Goal: Find contact information: Find contact information

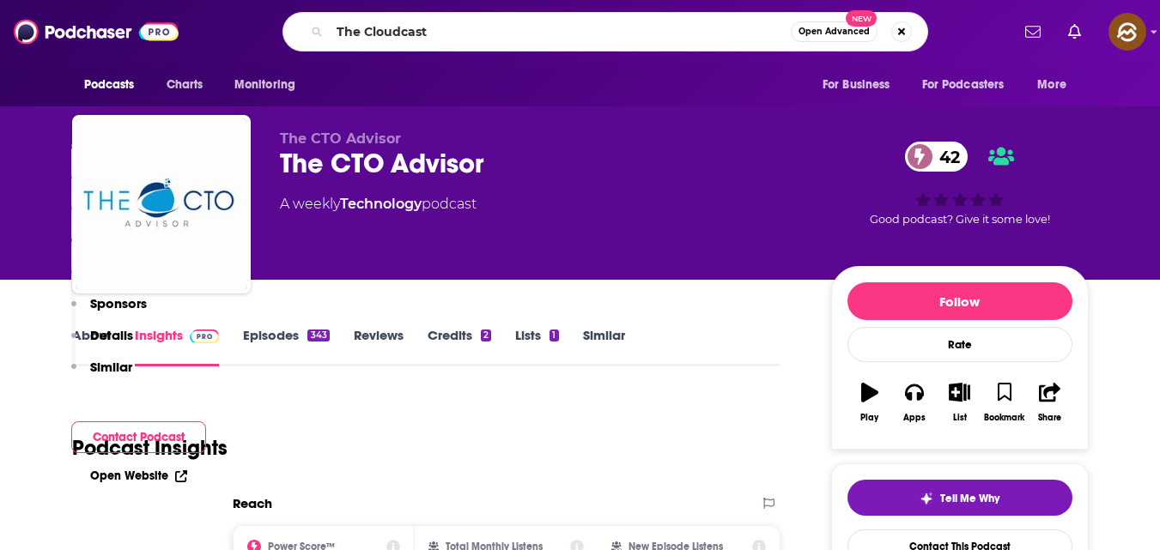
scroll to position [1307, 0]
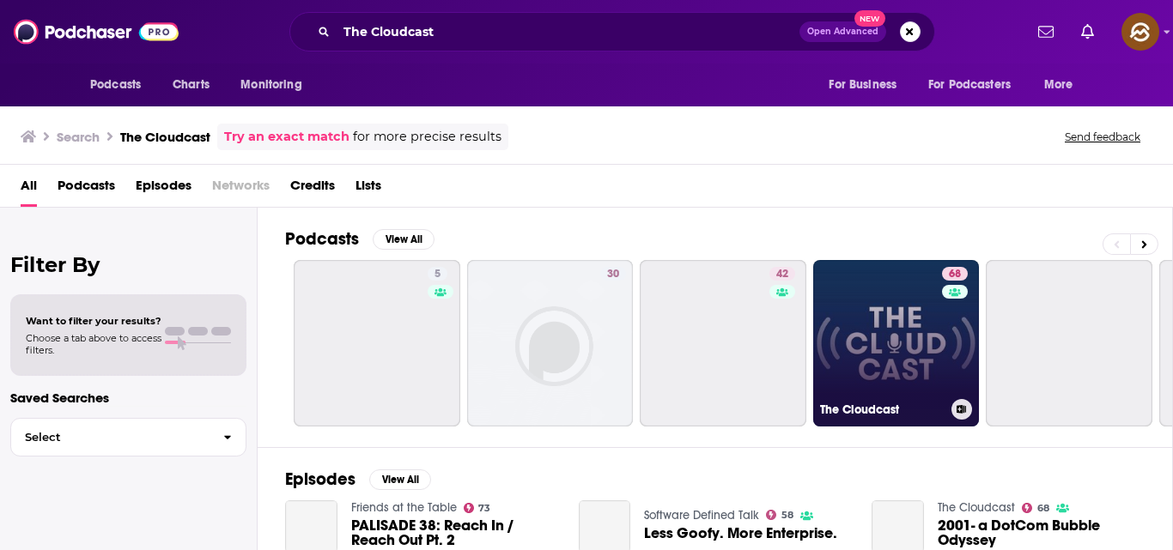
click at [886, 323] on link "68 The Cloudcast" at bounding box center [896, 343] width 167 height 167
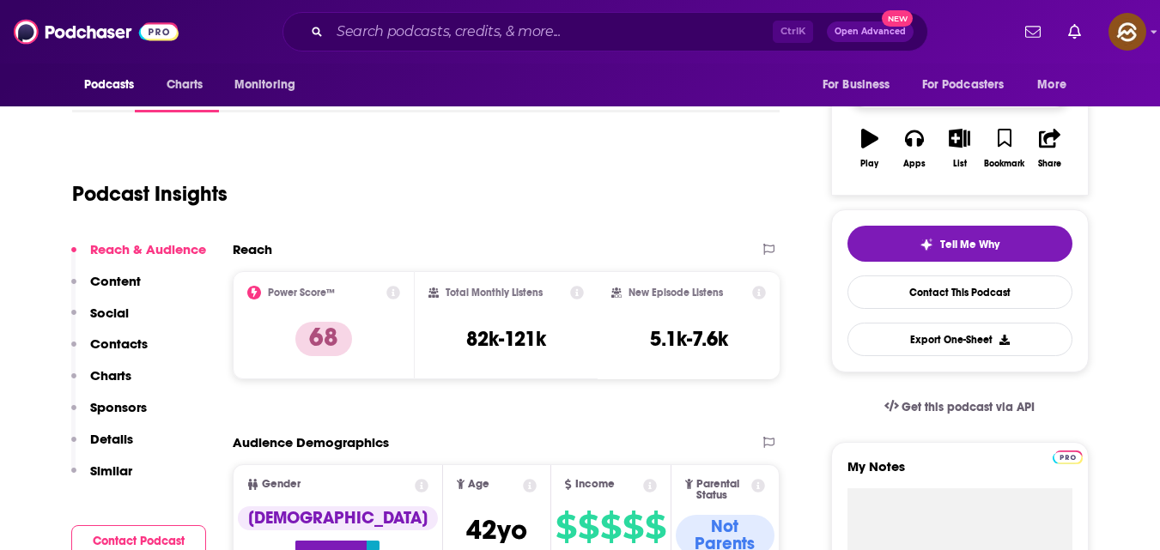
scroll to position [255, 0]
click at [958, 286] on link "Contact This Podcast" at bounding box center [959, 291] width 225 height 33
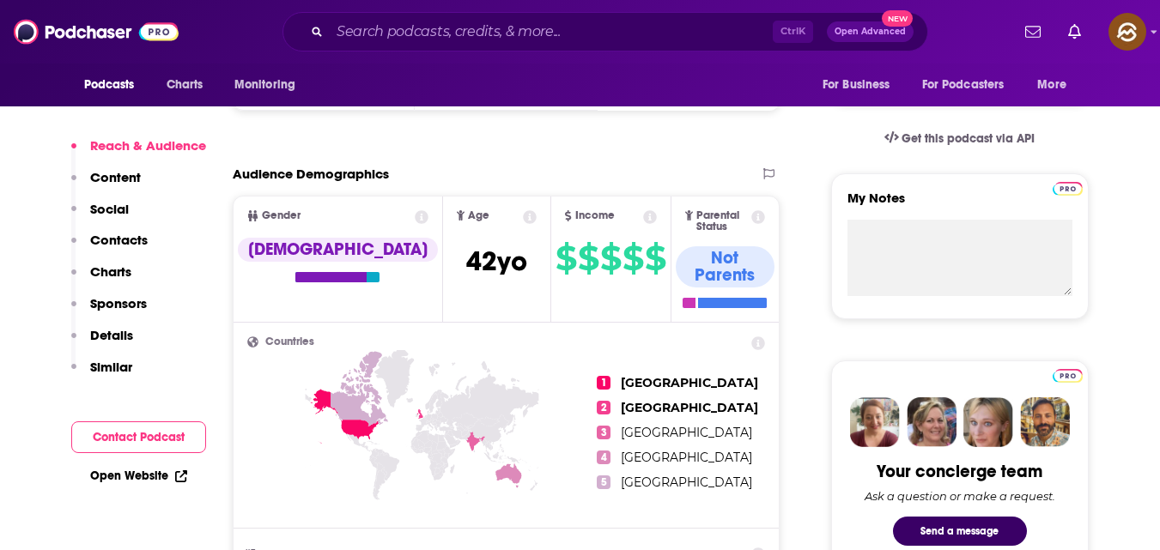
scroll to position [572, 0]
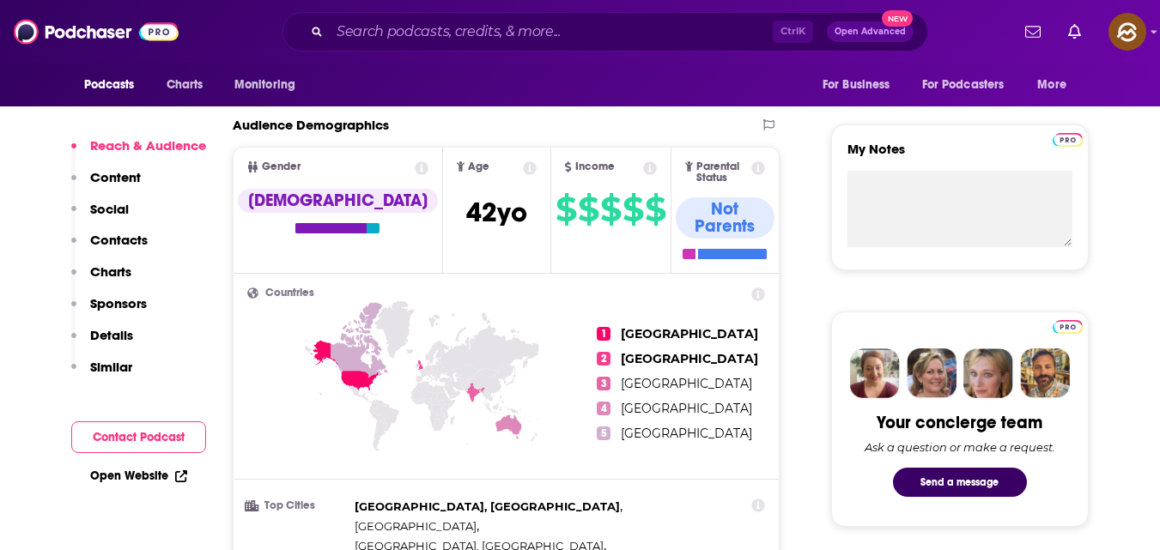
click at [180, 425] on button "Contact Podcast" at bounding box center [138, 437] width 135 height 32
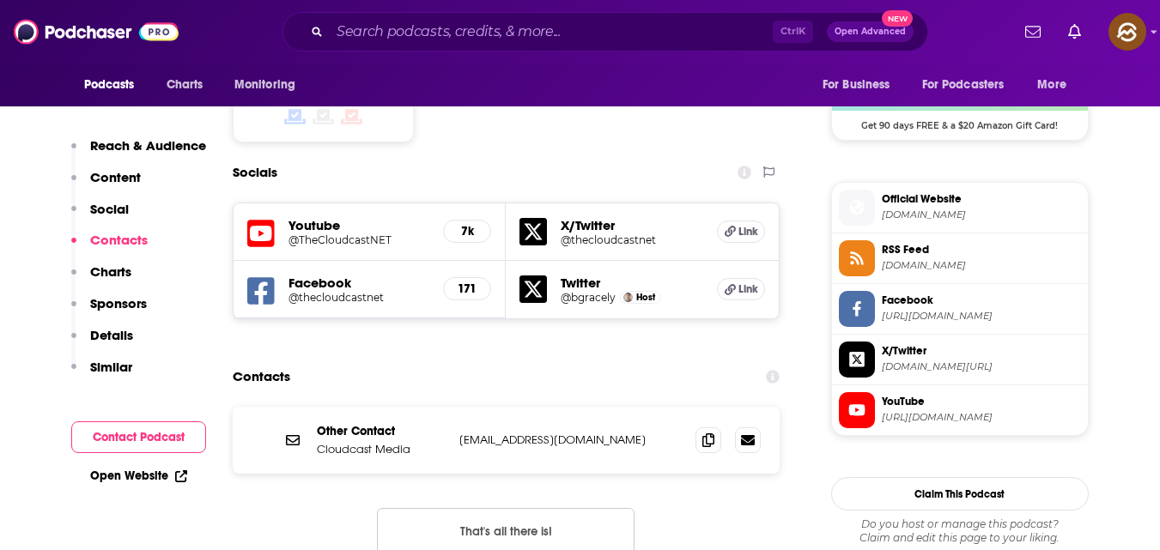
scroll to position [1433, 0]
click at [706, 432] on icon at bounding box center [708, 439] width 12 height 14
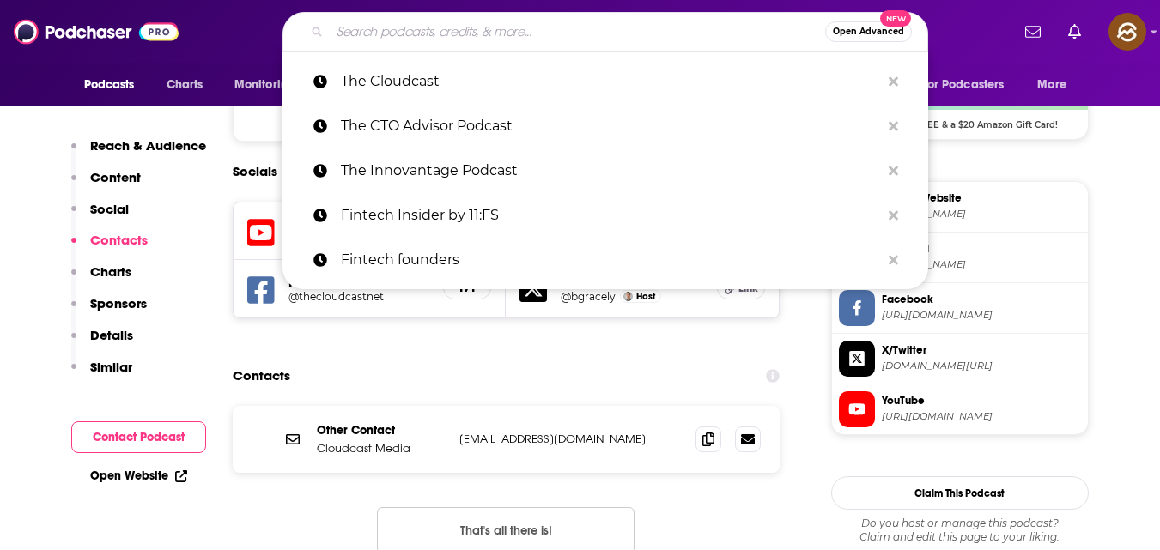
click at [527, 24] on input "Search podcasts, credits, & more..." at bounding box center [577, 31] width 495 height 27
paste input "Women in Tech Podcast"
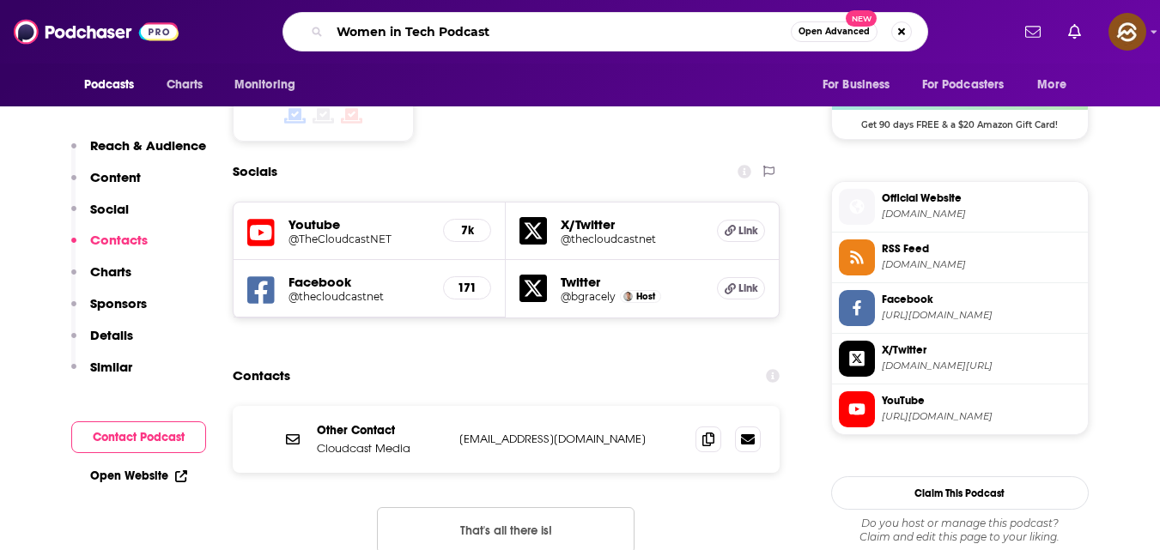
type input "Women in Tech Podcast"
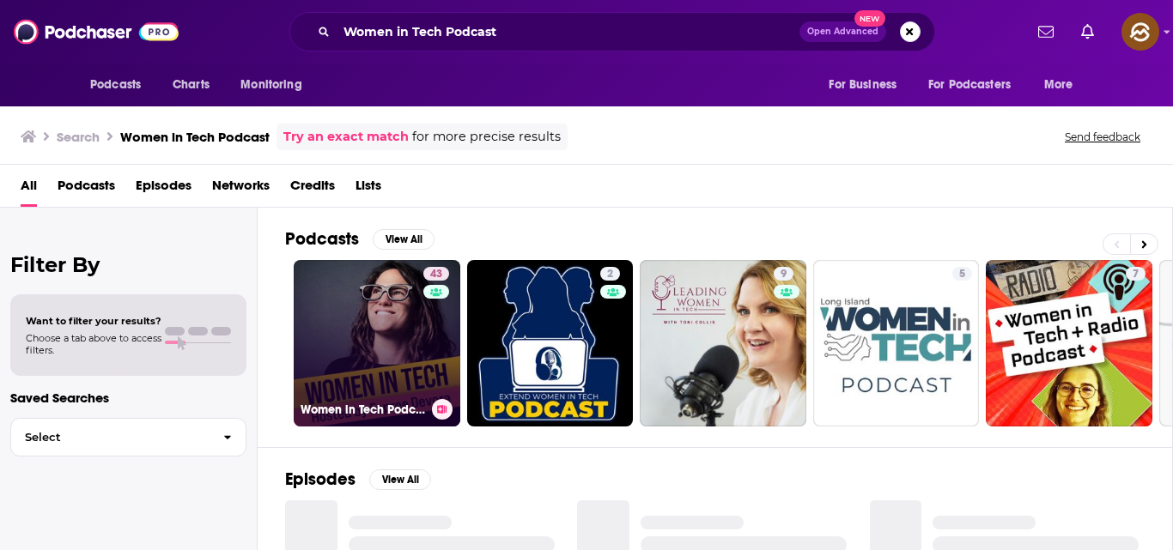
click at [385, 340] on link "43 Women in Tech Podcast, hosted by [PERSON_NAME]" at bounding box center [377, 343] width 167 height 167
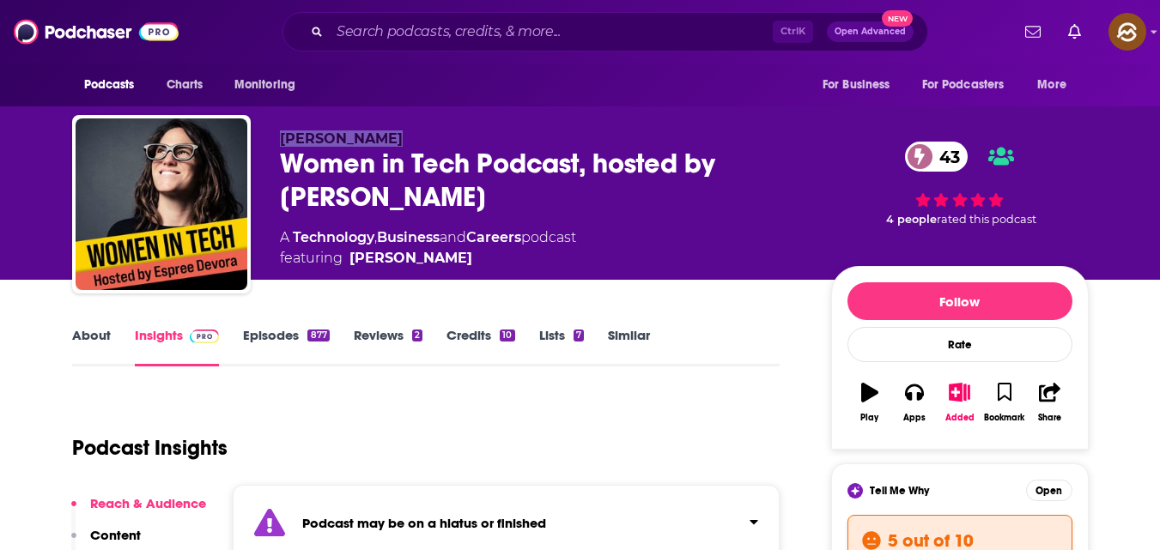
drag, startPoint x: 282, startPoint y: 136, endPoint x: 396, endPoint y: 123, distance: 114.0
click at [396, 123] on div "[PERSON_NAME] Women in Tech Podcast, hosted by [PERSON_NAME] 43 A Technology , …" at bounding box center [580, 207] width 1016 height 185
copy span "[PERSON_NAME]"
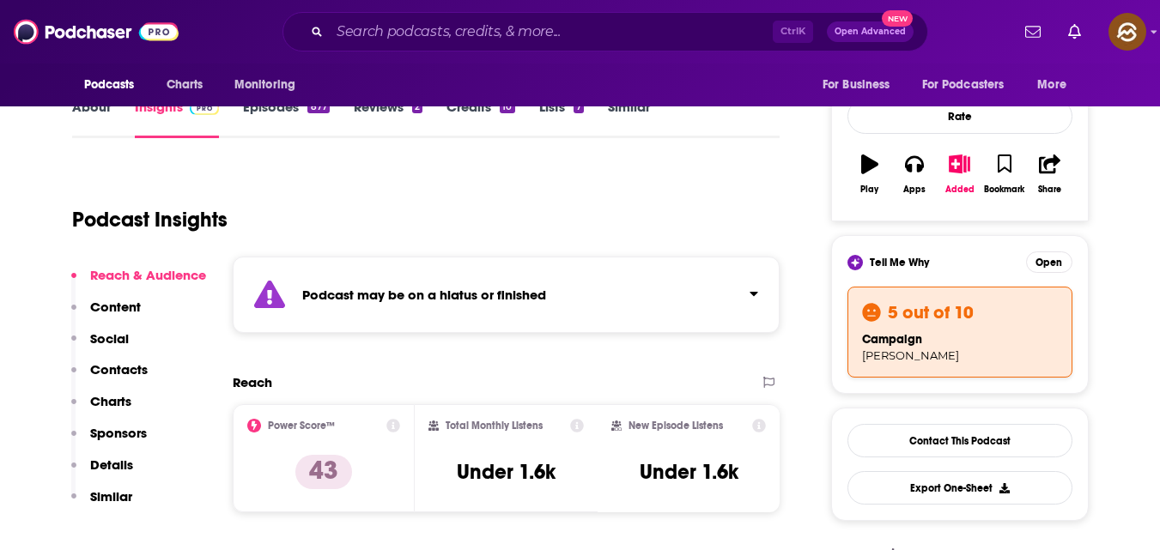
scroll to position [230, 0]
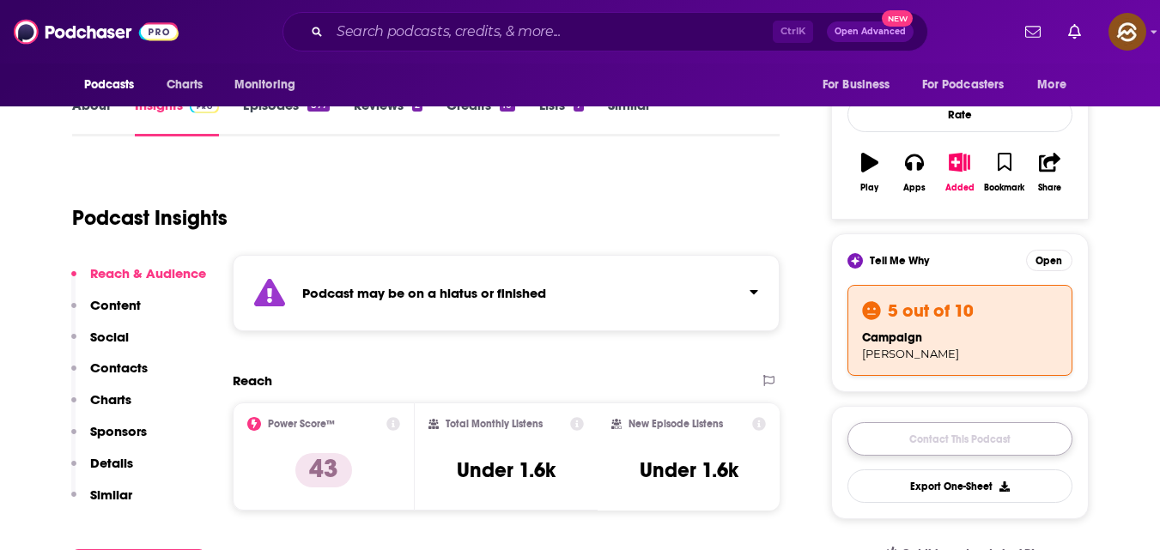
click at [937, 430] on link "Contact This Podcast" at bounding box center [959, 438] width 225 height 33
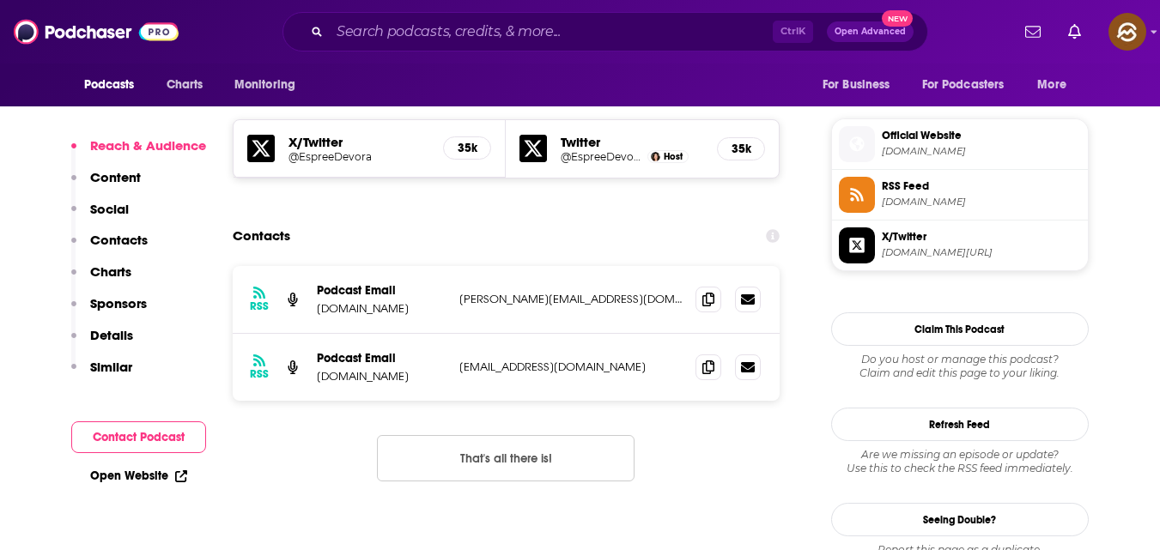
scroll to position [1628, 0]
click at [712, 293] on icon at bounding box center [708, 300] width 12 height 14
click at [713, 361] on icon at bounding box center [708, 368] width 12 height 14
click at [497, 26] on input "Search podcasts, credits, & more..." at bounding box center [551, 31] width 443 height 27
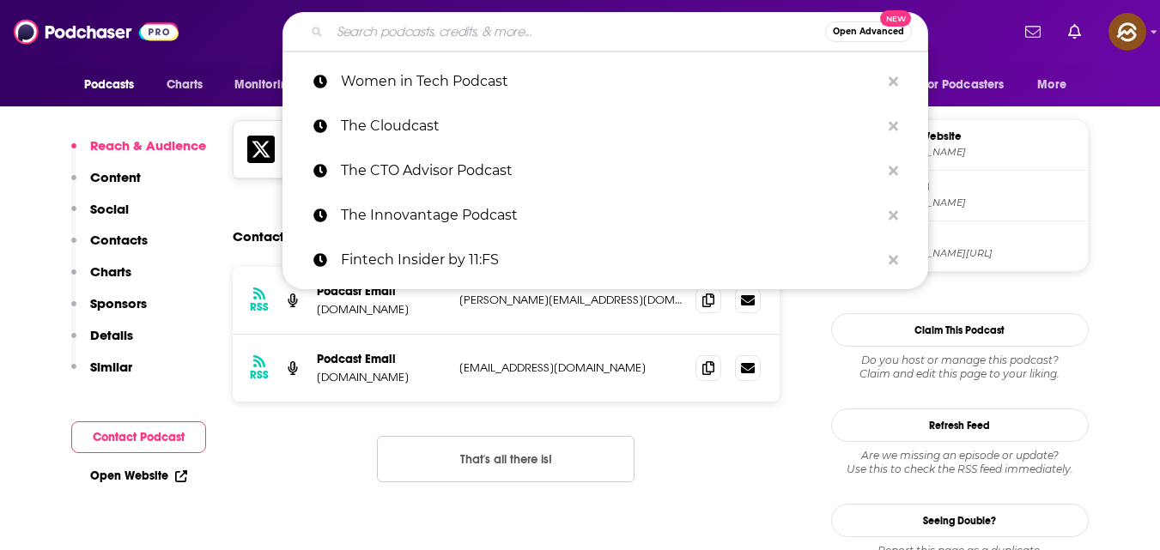
paste input "Vital Signs with [PERSON_NAME] and [PERSON_NAME]"
type input "Vital Signs with [PERSON_NAME] and [PERSON_NAME]"
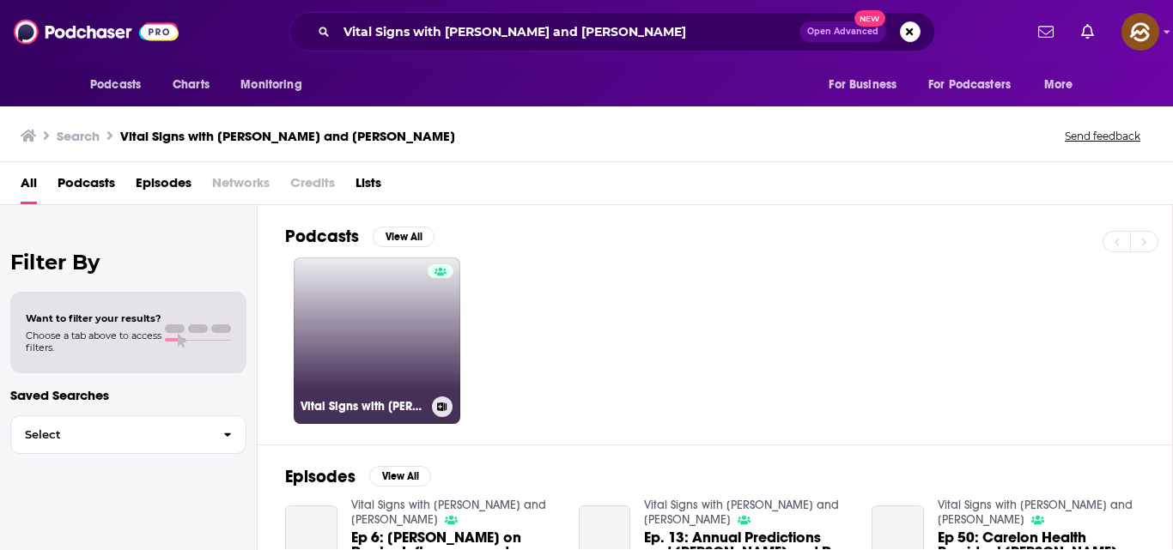
click at [402, 359] on link "Vital Signs with [PERSON_NAME] and [PERSON_NAME]" at bounding box center [377, 341] width 167 height 167
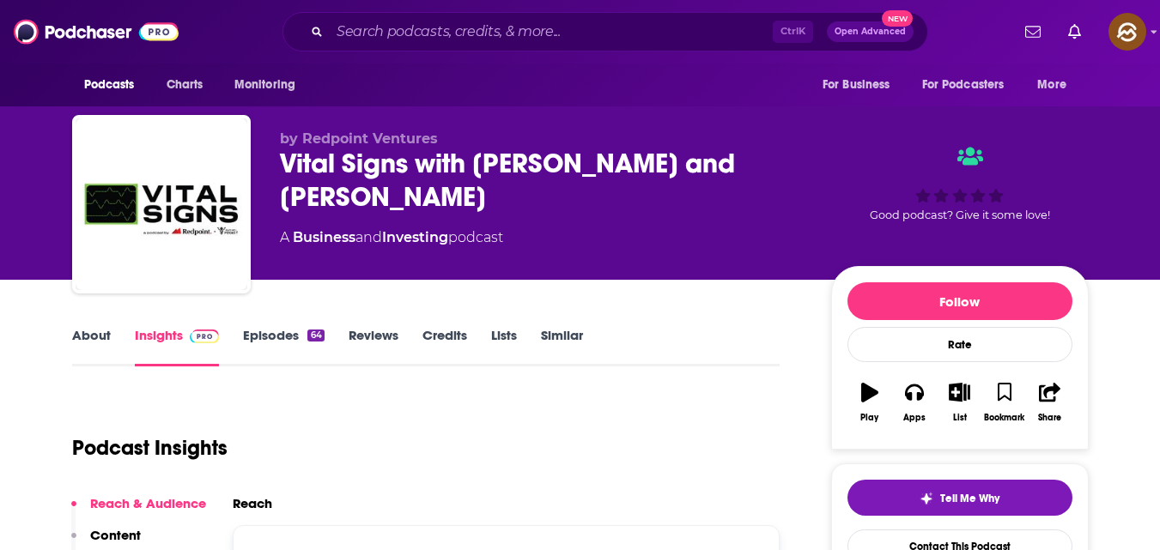
drag, startPoint x: 478, startPoint y: 164, endPoint x: 546, endPoint y: 200, distance: 76.8
click at [546, 200] on div "Vital Signs with [PERSON_NAME] and [PERSON_NAME]" at bounding box center [542, 180] width 524 height 67
copy h2 "[PERSON_NAME] and [PERSON_NAME]"
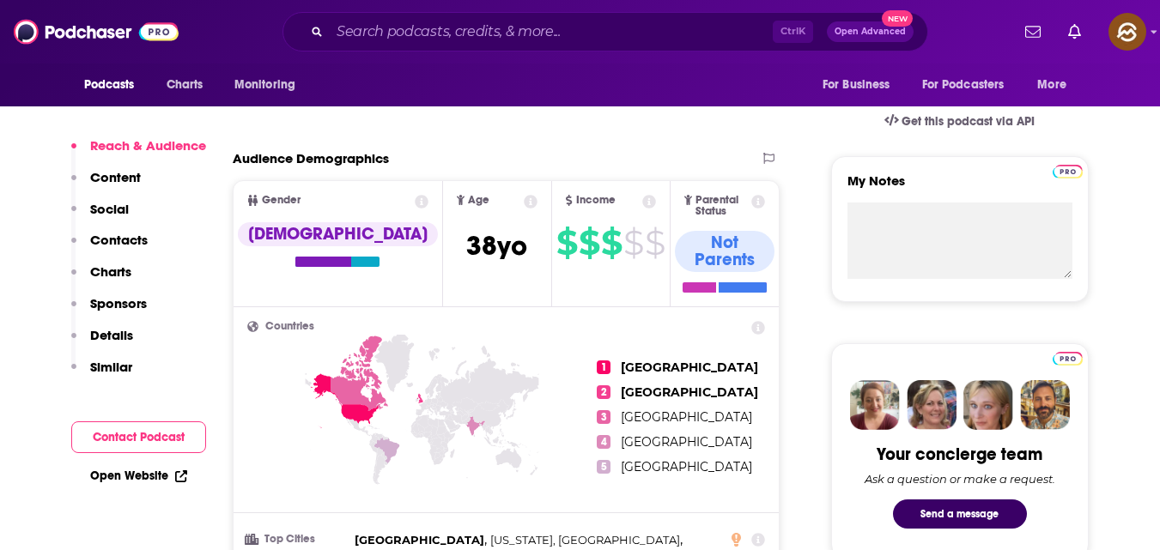
scroll to position [552, 0]
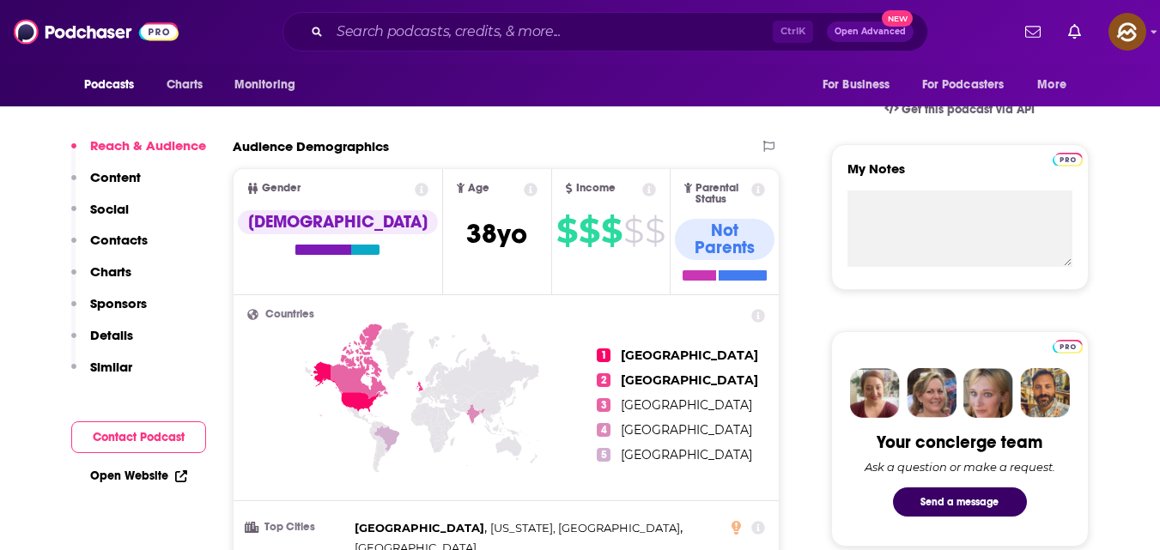
click at [164, 443] on button "Contact Podcast" at bounding box center [138, 437] width 135 height 32
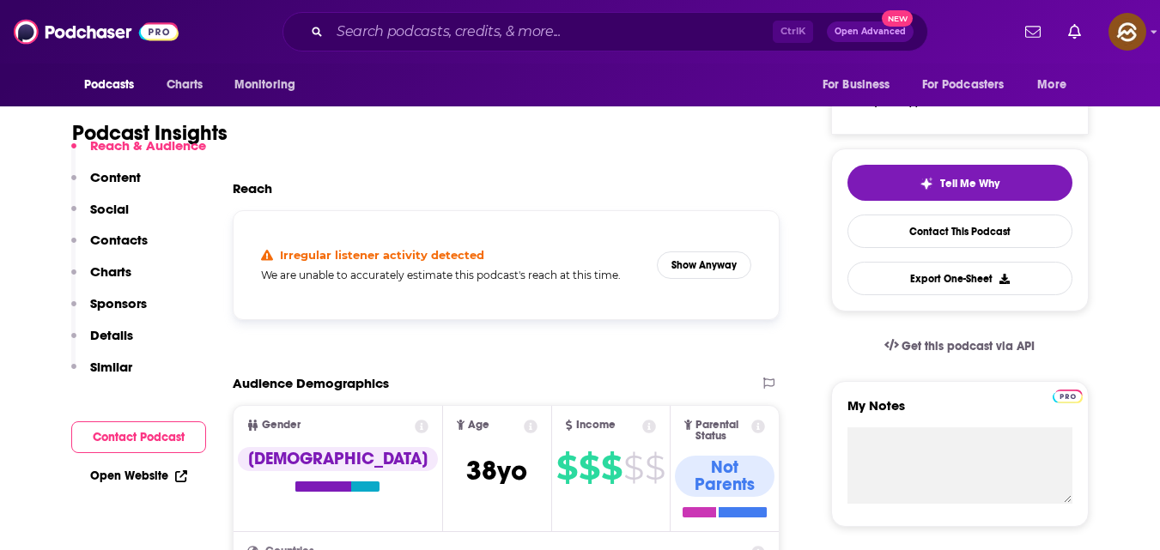
scroll to position [316, 0]
